Goal: Transaction & Acquisition: Purchase product/service

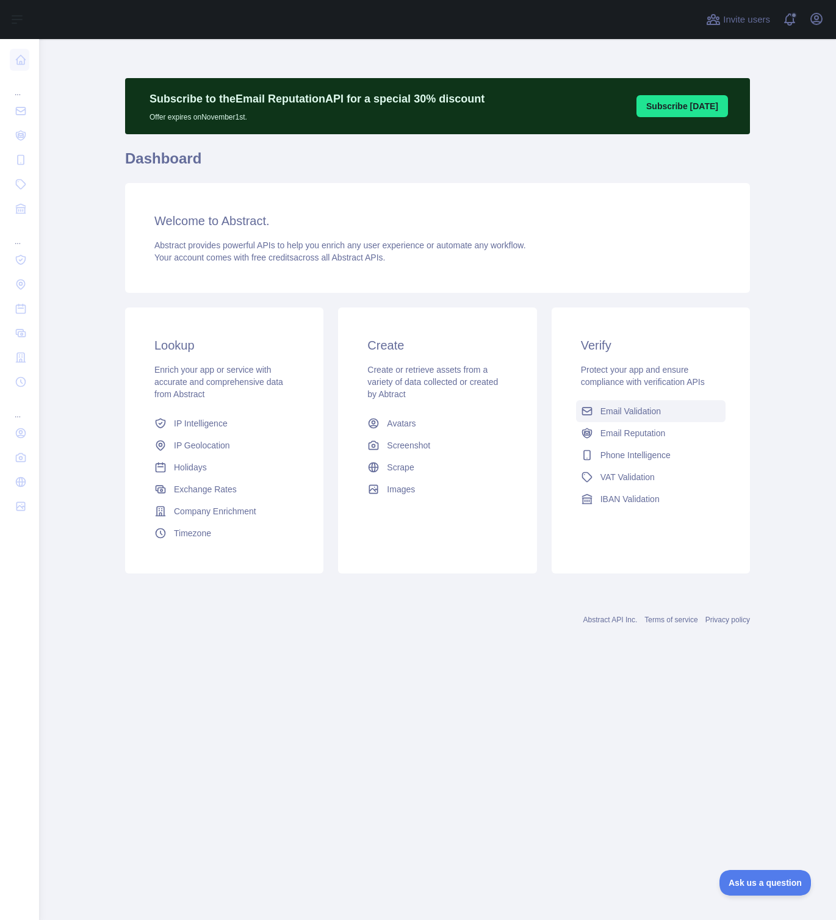
click at [623, 414] on span "Email Validation" at bounding box center [631, 411] width 60 height 12
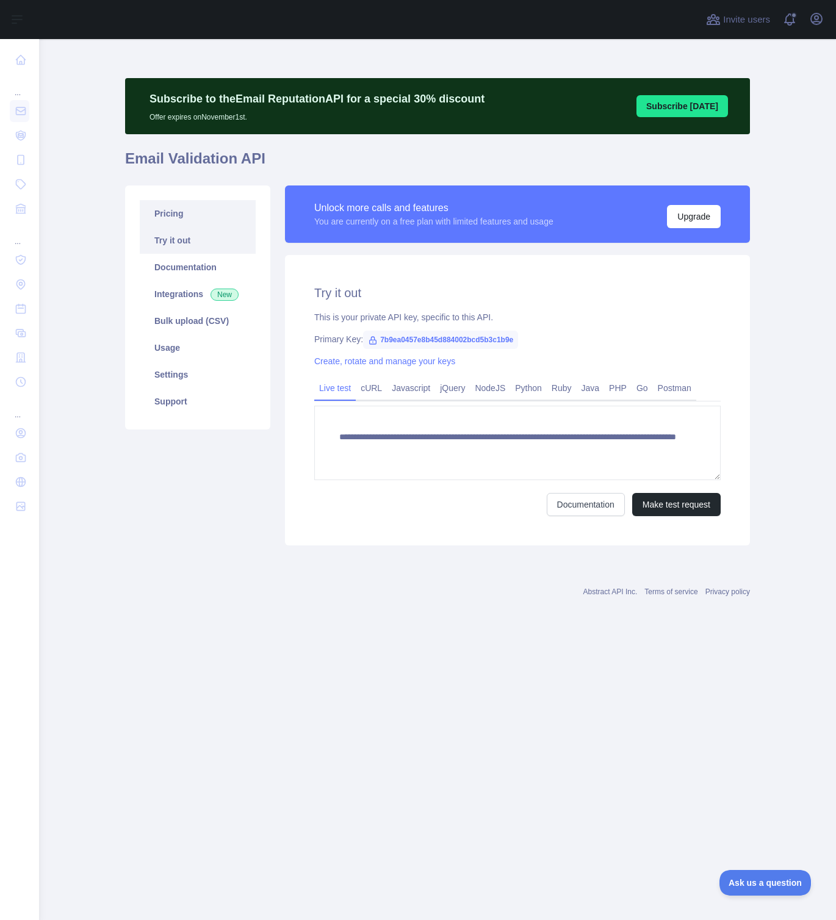
click at [234, 220] on link "Pricing" at bounding box center [198, 213] width 116 height 27
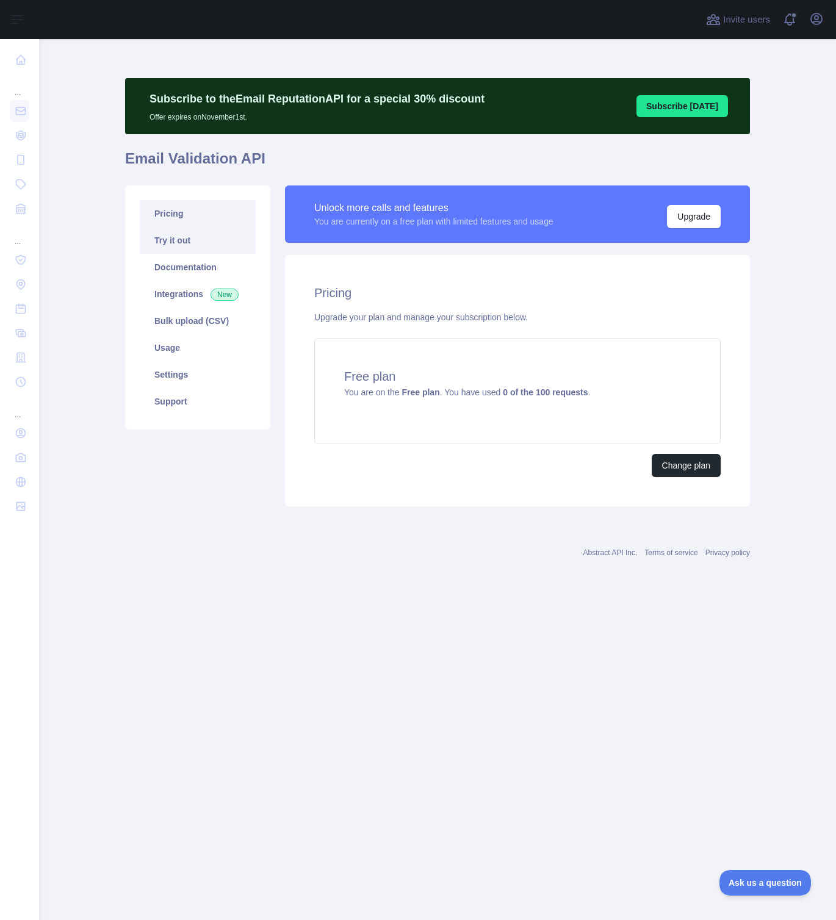
click at [231, 236] on link "Try it out" at bounding box center [198, 240] width 116 height 27
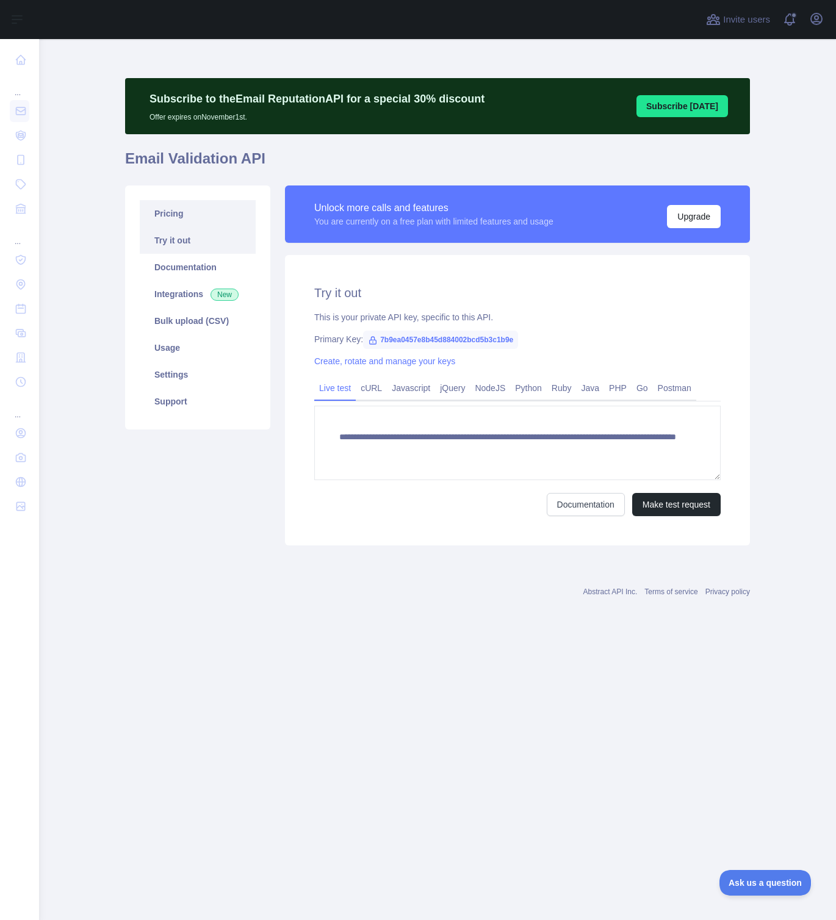
click at [230, 222] on link "Pricing" at bounding box center [198, 213] width 116 height 27
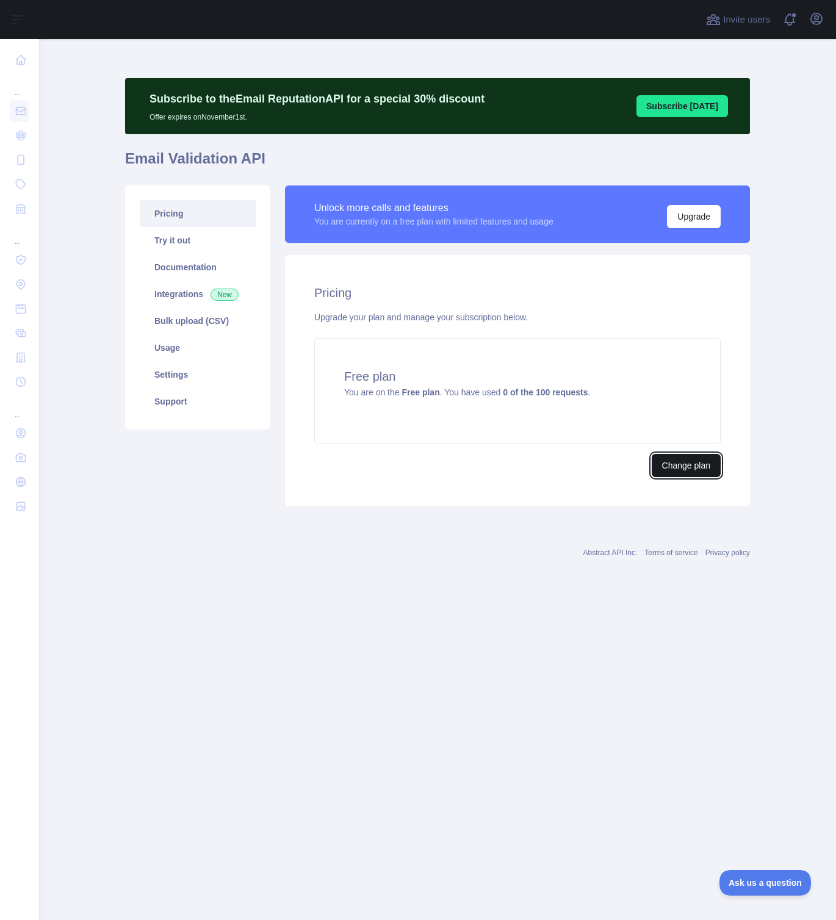
click at [694, 471] on button "Change plan" at bounding box center [686, 465] width 69 height 23
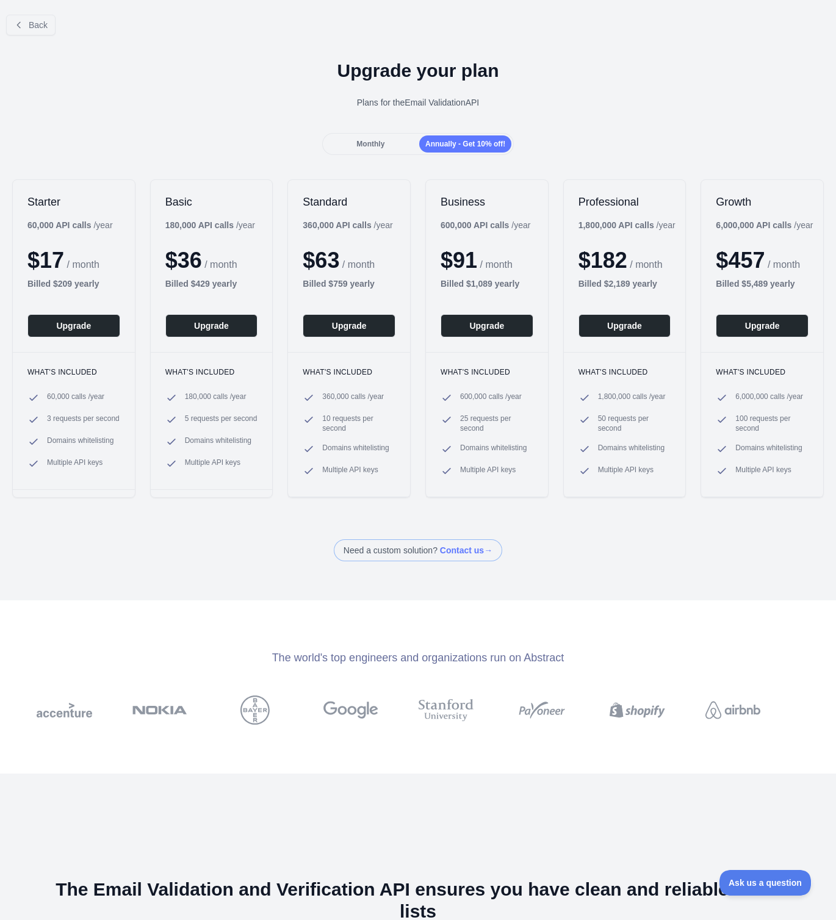
click at [375, 150] on div "Monthly" at bounding box center [371, 144] width 92 height 17
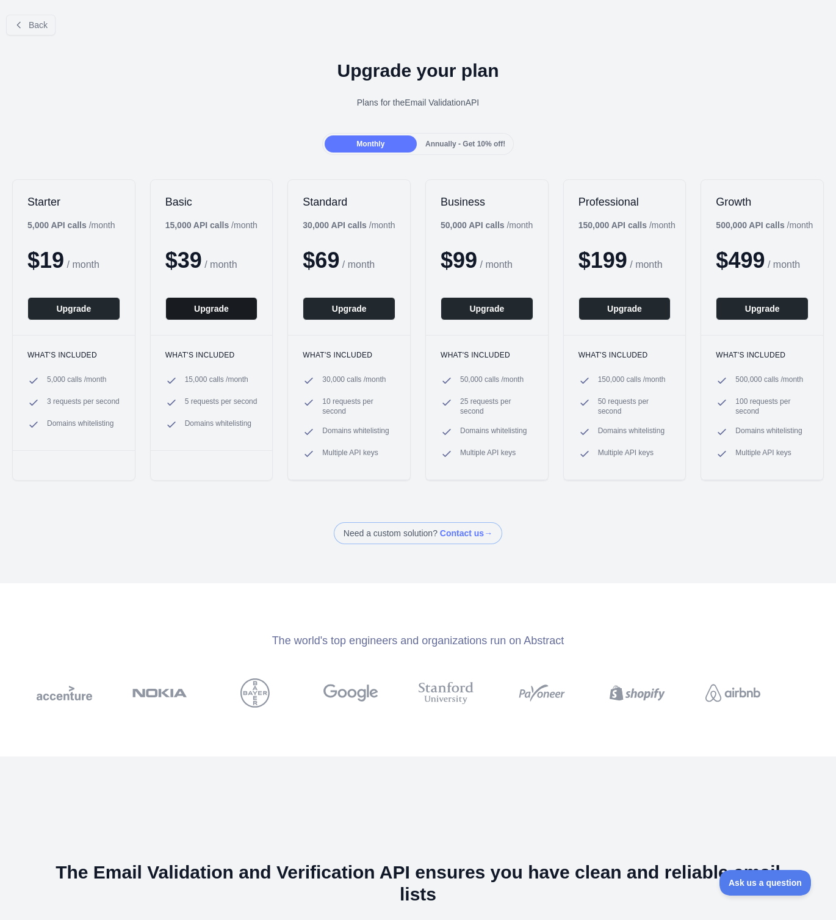
click at [200, 302] on button "Upgrade" at bounding box center [211, 308] width 93 height 23
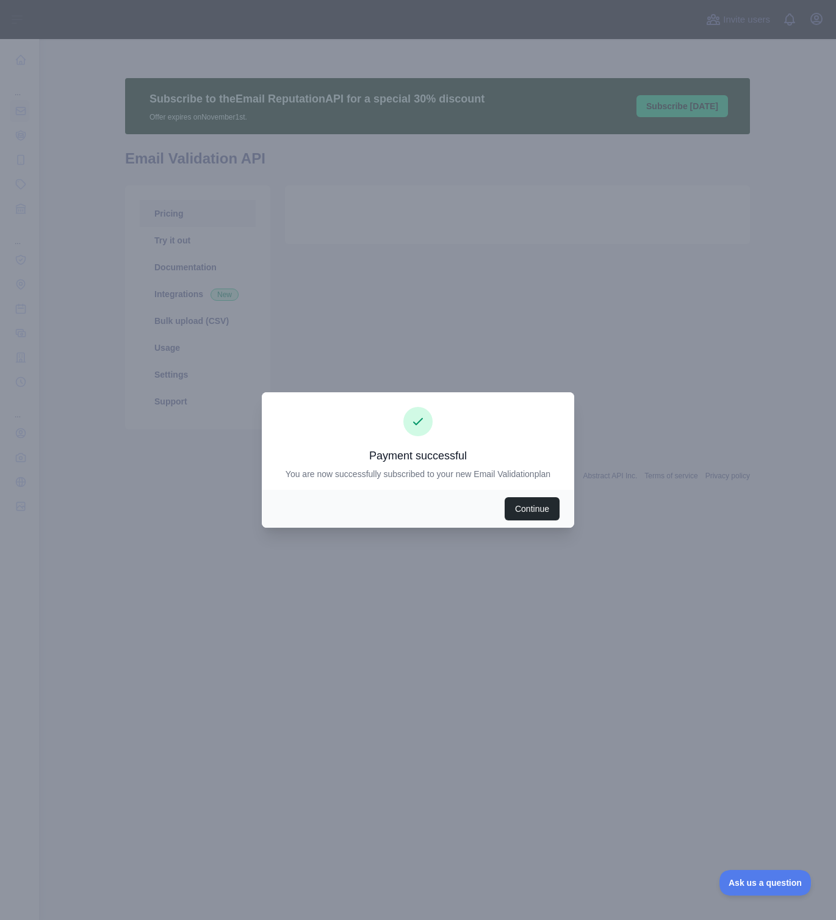
click at [499, 496] on div "Continue" at bounding box center [418, 509] width 313 height 38
click at [513, 507] on button "Continue" at bounding box center [532, 508] width 55 height 23
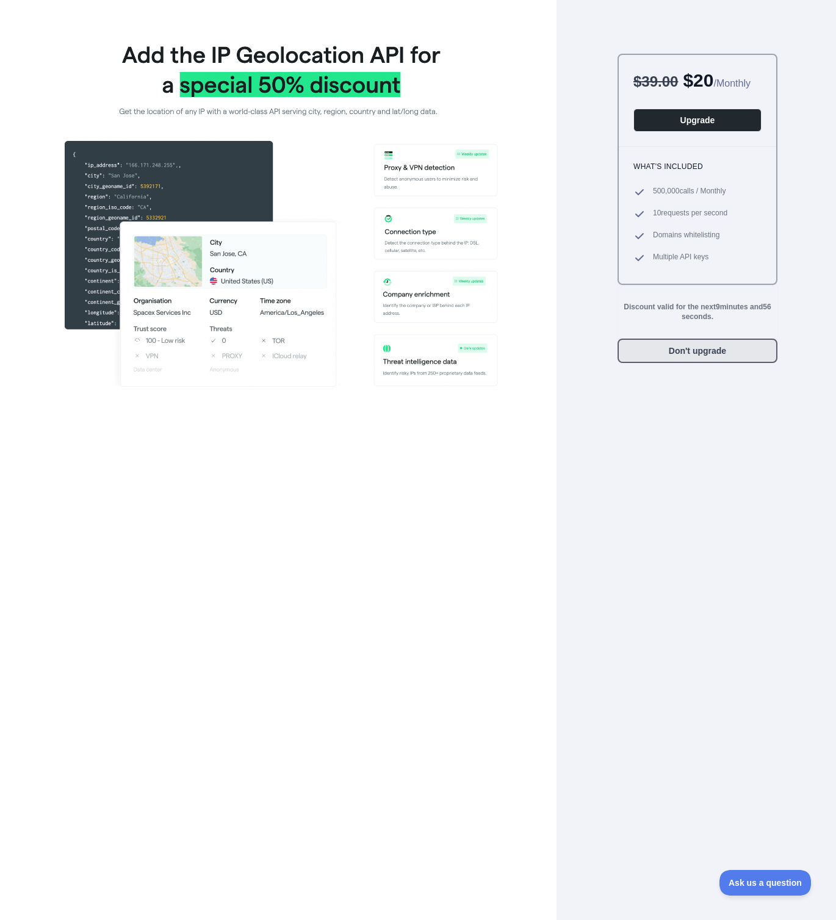
click at [705, 363] on button "Don't upgrade" at bounding box center [698, 351] width 160 height 24
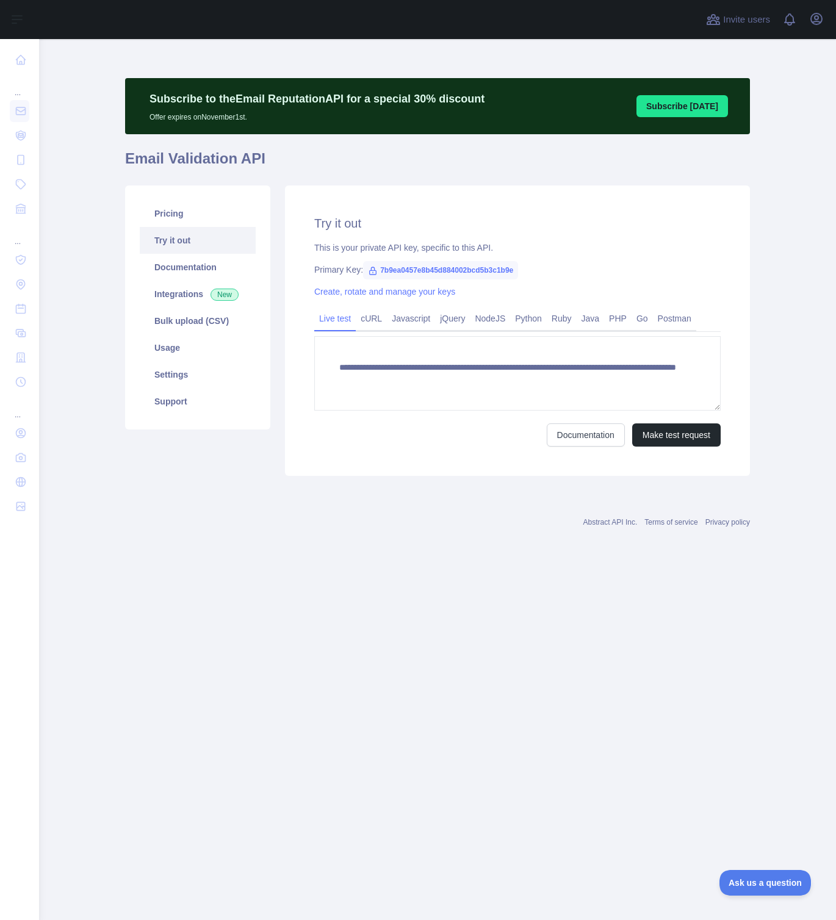
click at [706, 372] on textarea "**********" at bounding box center [517, 373] width 407 height 74
click at [212, 345] on link "Usage" at bounding box center [198, 347] width 116 height 27
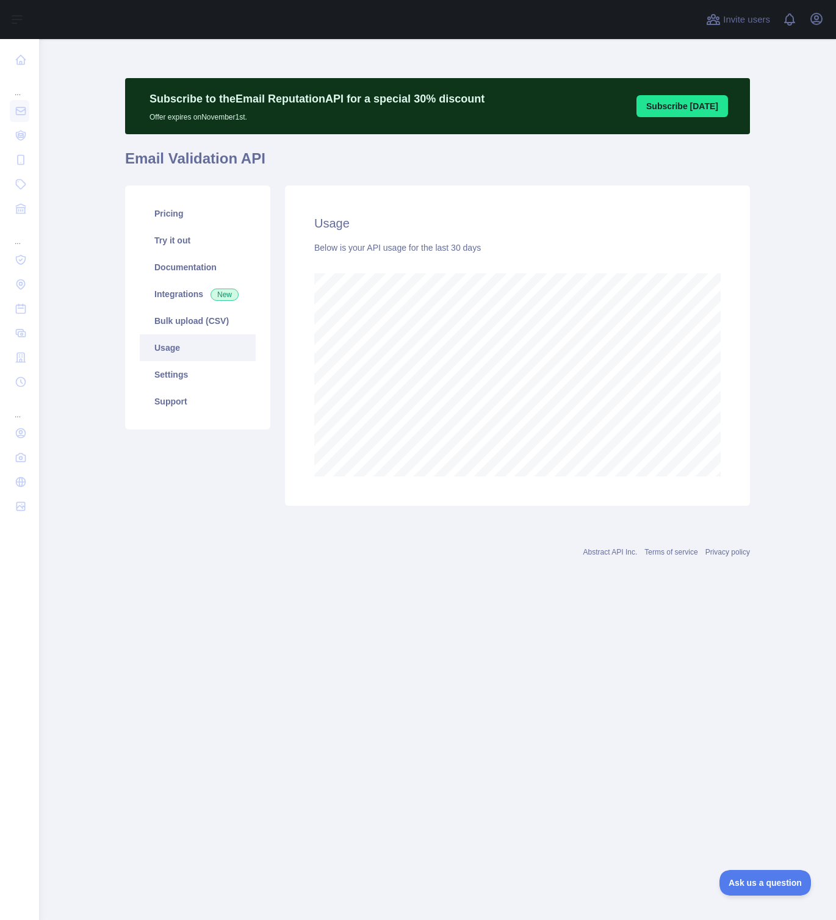
scroll to position [881, 797]
click at [217, 384] on link "Settings" at bounding box center [198, 374] width 116 height 27
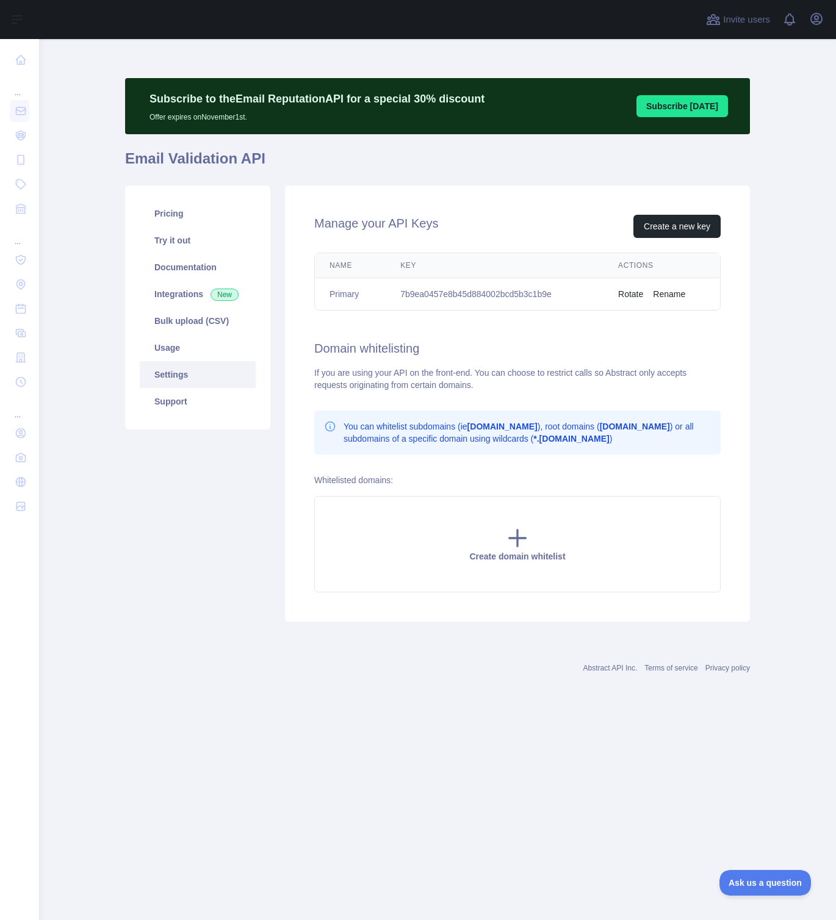
click at [221, 367] on link "Settings" at bounding box center [198, 374] width 116 height 27
click at [187, 298] on link "Integrations New" at bounding box center [198, 294] width 116 height 27
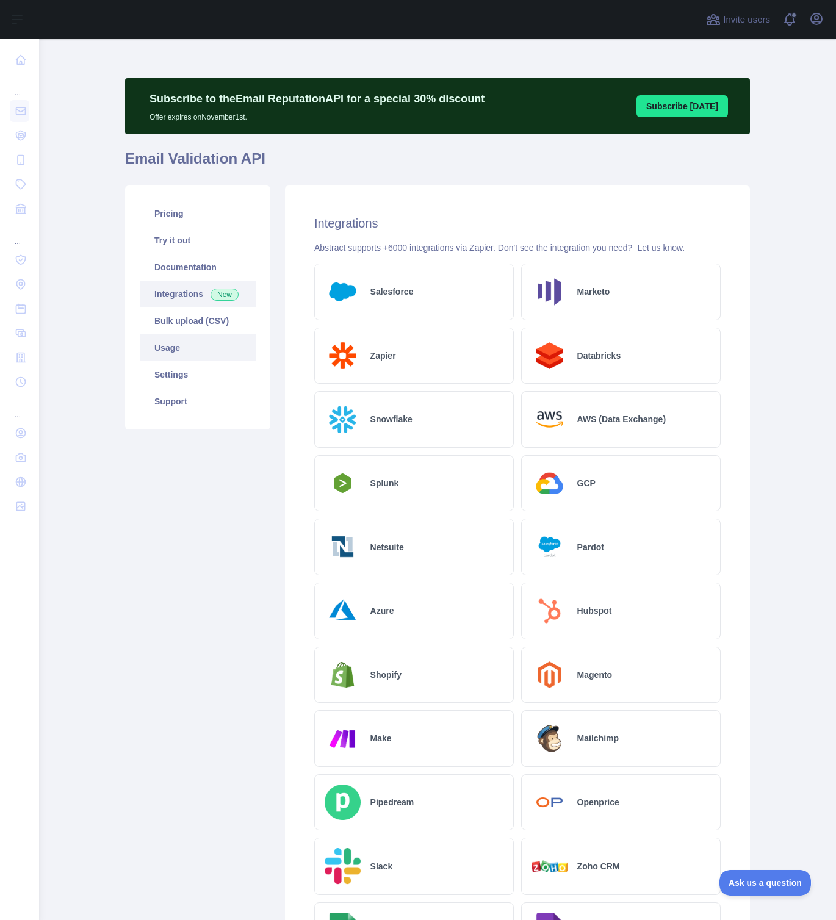
click at [173, 353] on link "Usage" at bounding box center [198, 347] width 116 height 27
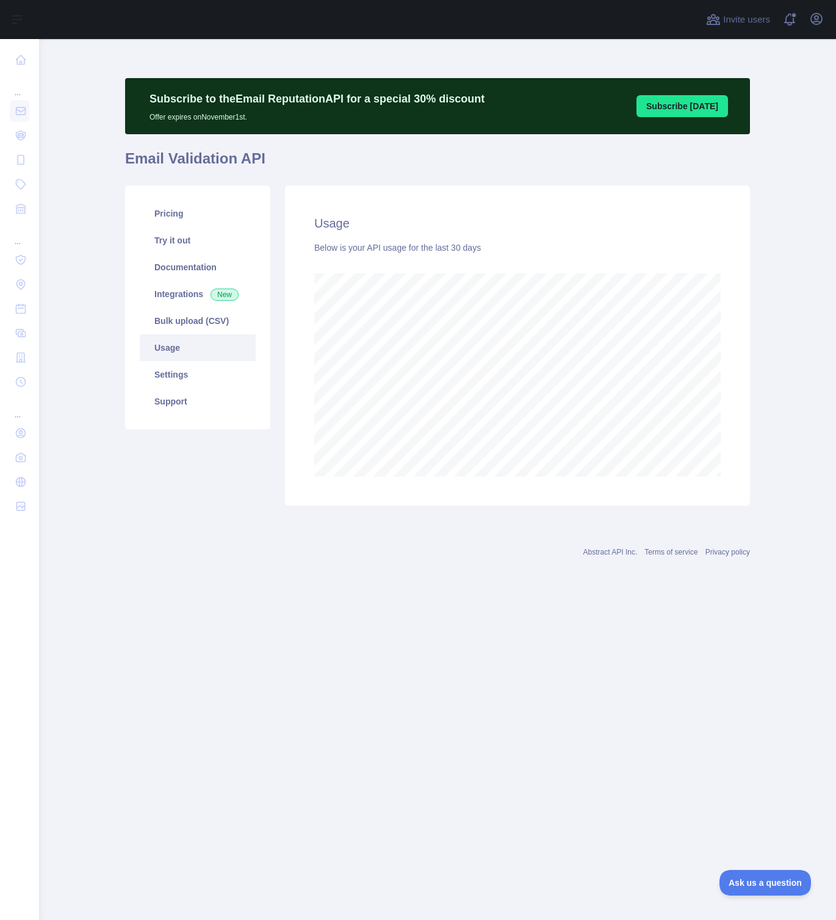
scroll to position [881, 797]
click at [172, 369] on link "Settings" at bounding box center [198, 374] width 116 height 27
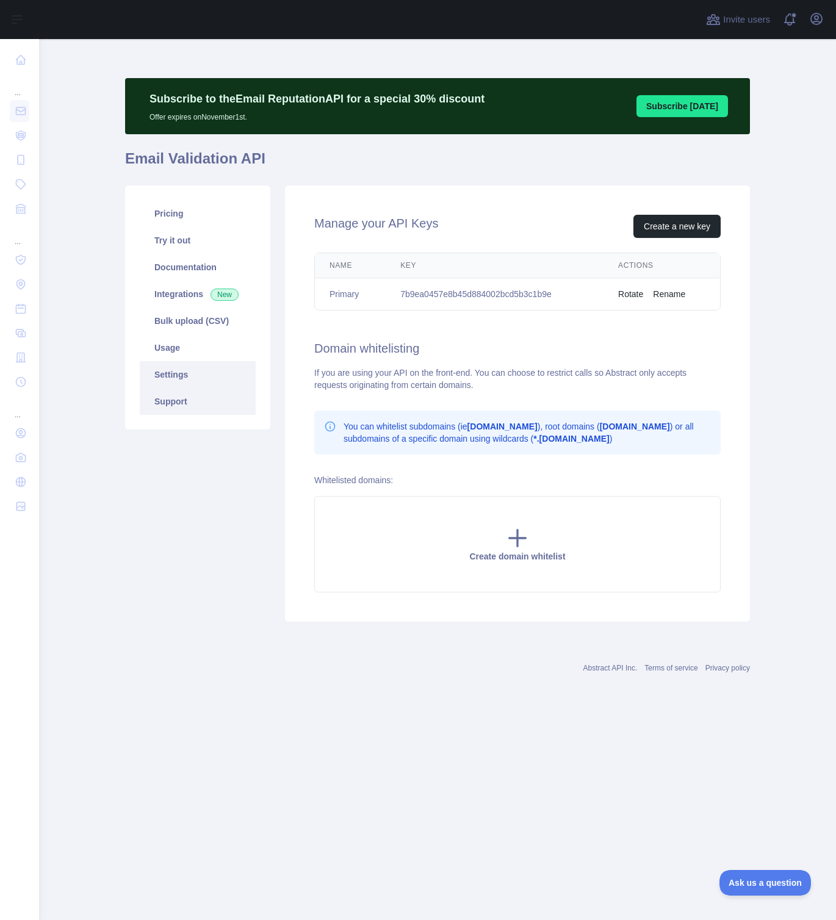
click at [170, 397] on link "Support" at bounding box center [198, 401] width 116 height 27
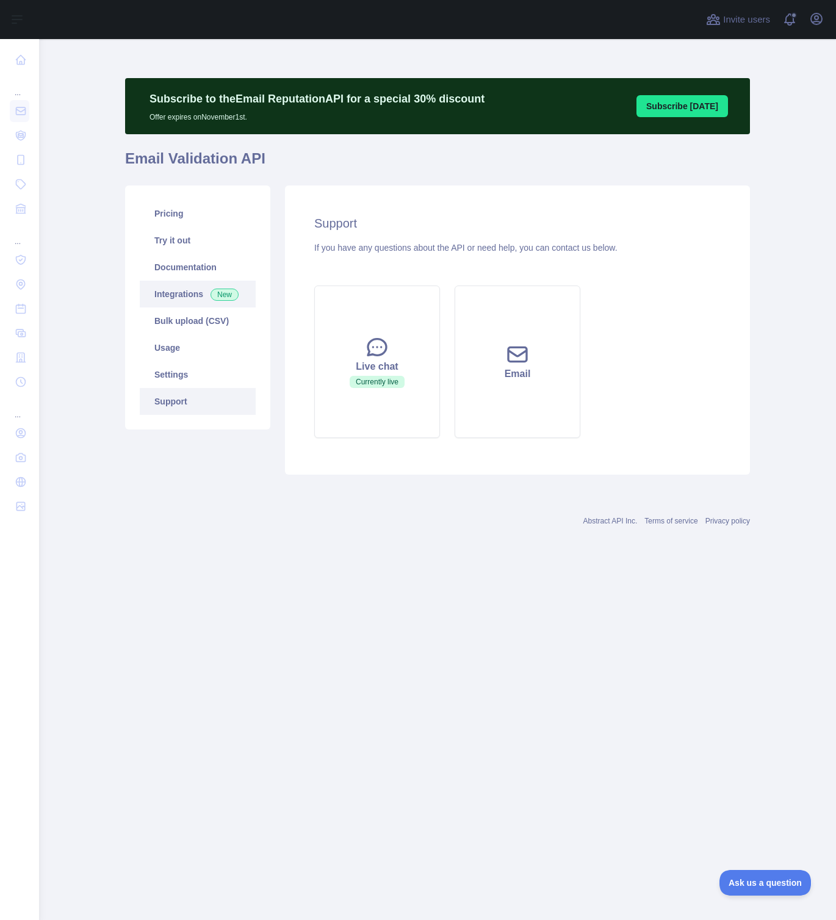
click at [174, 299] on link "Integrations New" at bounding box center [198, 294] width 116 height 27
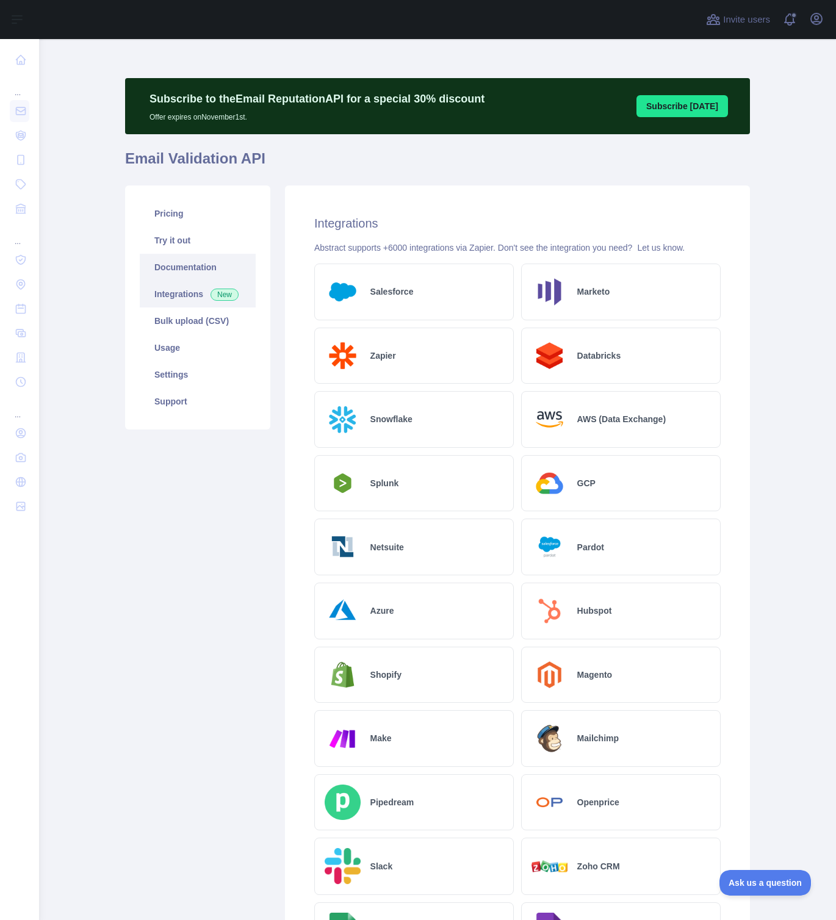
click at [178, 272] on link "Documentation" at bounding box center [198, 267] width 116 height 27
click at [161, 216] on link "Pricing" at bounding box center [198, 213] width 116 height 27
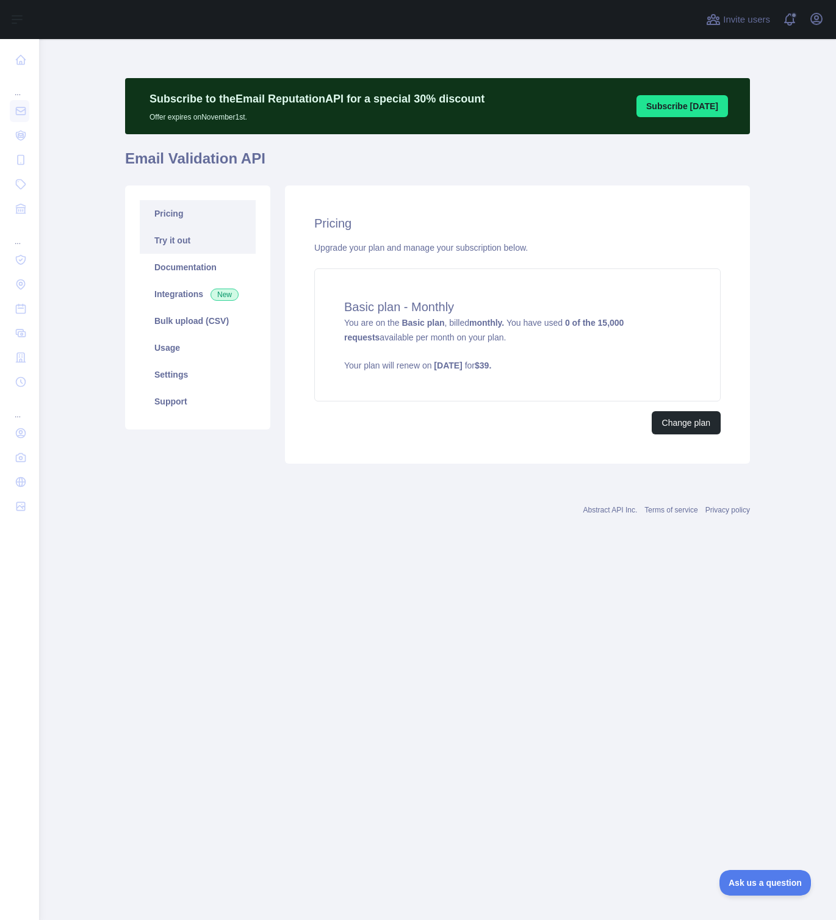
click at [172, 252] on link "Try it out" at bounding box center [198, 240] width 116 height 27
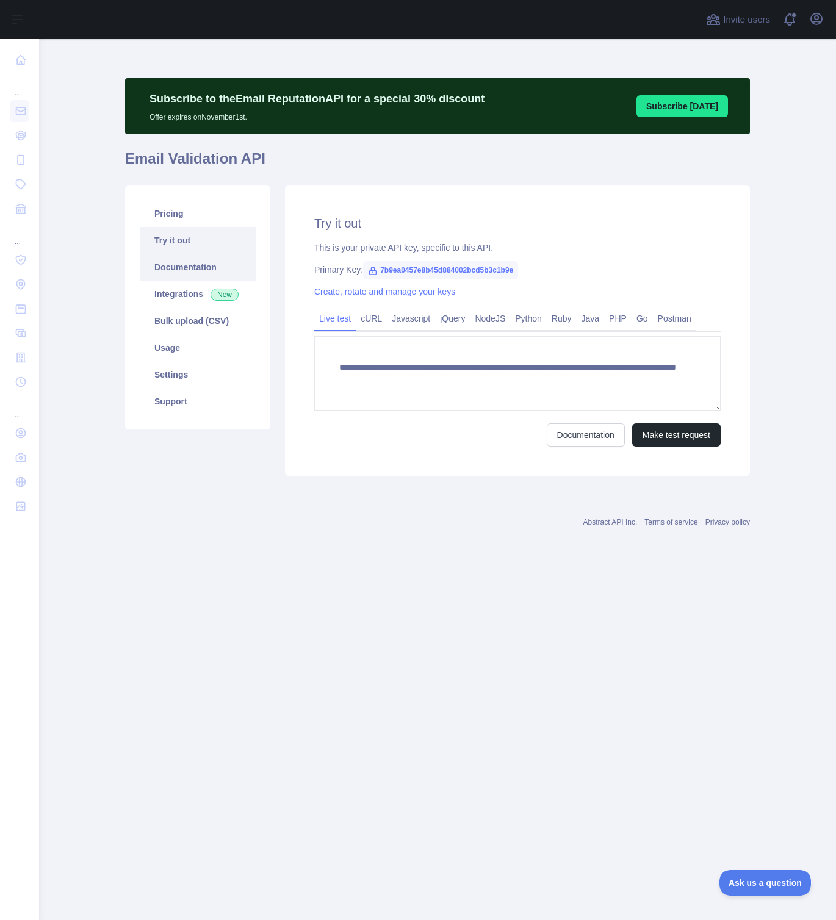
click at [181, 277] on link "Documentation" at bounding box center [198, 267] width 116 height 27
